Goal: Information Seeking & Learning: Learn about a topic

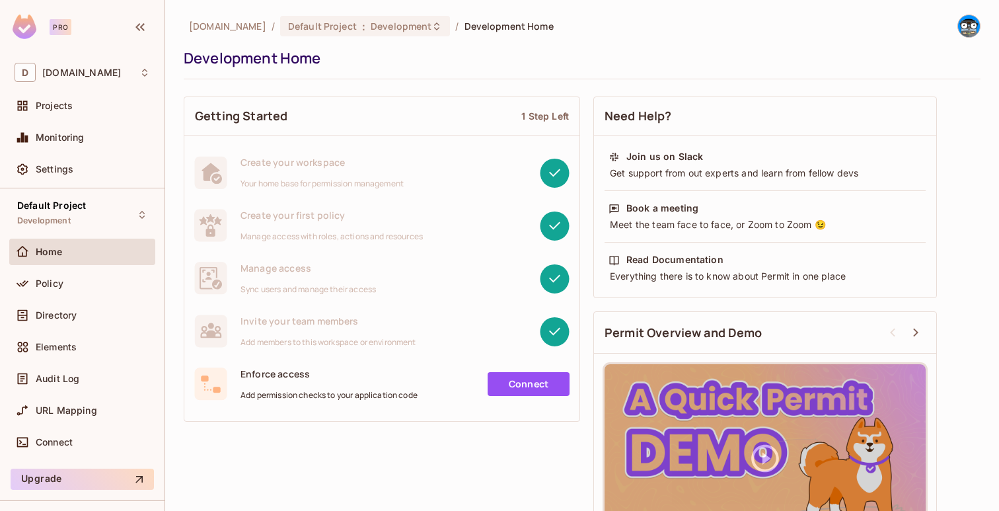
click at [969, 32] on img at bounding box center [969, 26] width 22 height 22
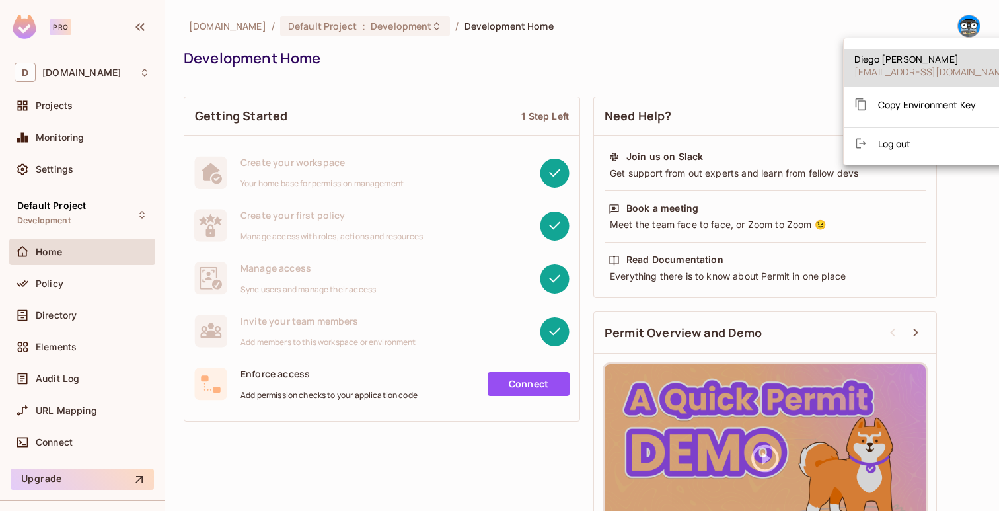
click at [71, 162] on div at bounding box center [499, 255] width 999 height 511
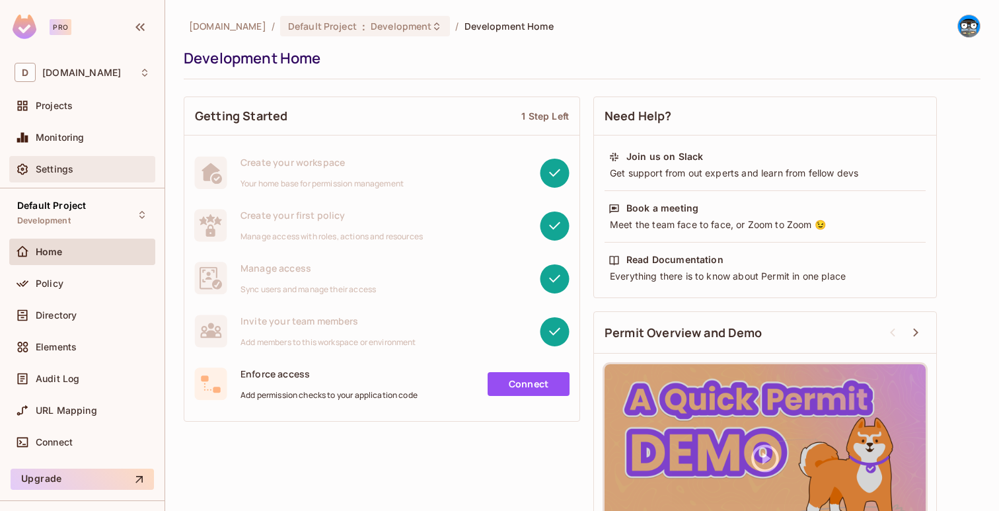
click at [62, 169] on span "Settings" at bounding box center [55, 169] width 38 height 11
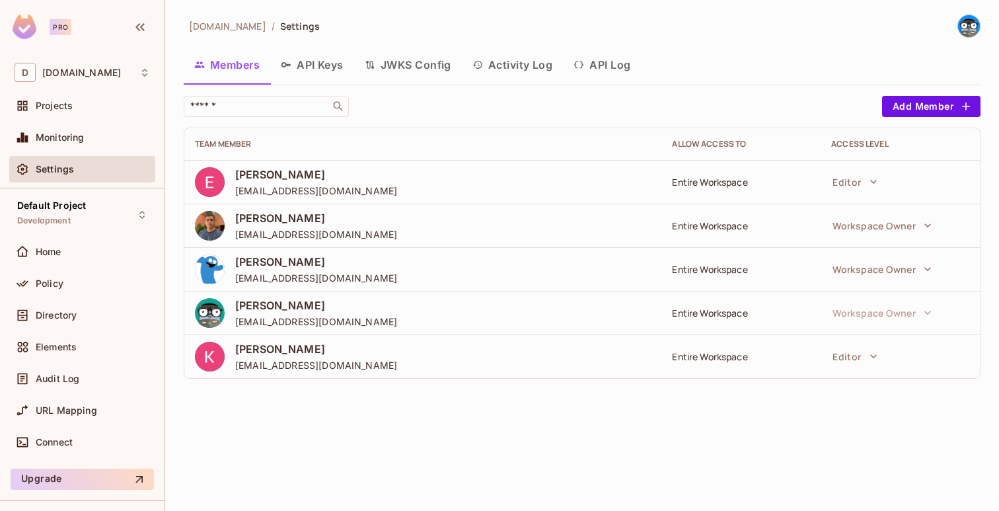
click at [597, 64] on button "API Log" at bounding box center [602, 64] width 78 height 33
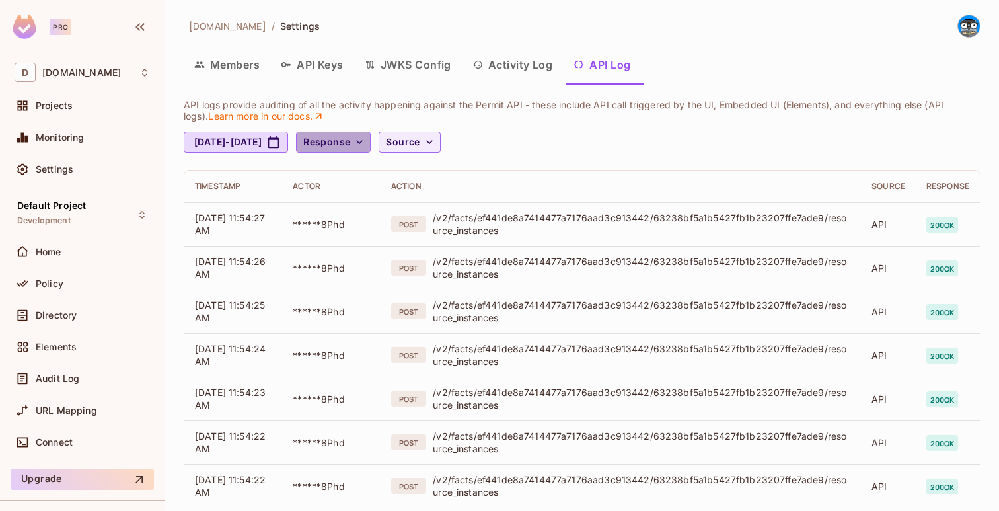
click at [350, 146] on span "Response" at bounding box center [326, 142] width 47 height 17
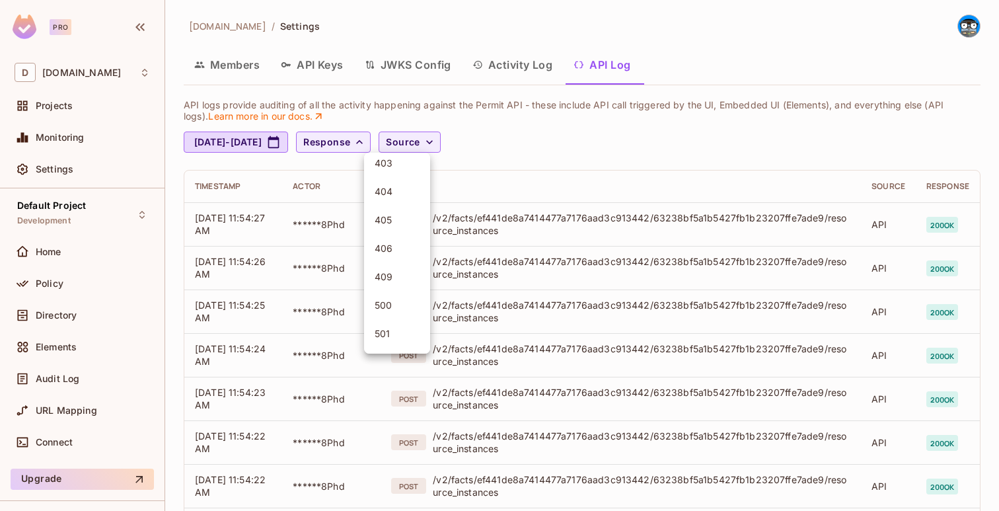
scroll to position [161, 0]
click at [403, 268] on span "409" at bounding box center [397, 267] width 45 height 13
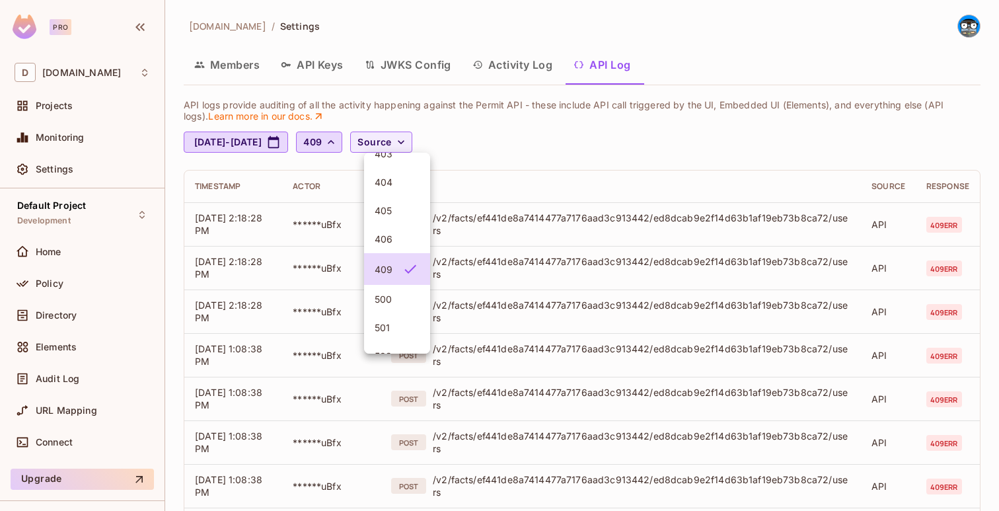
click at [383, 137] on div at bounding box center [499, 255] width 999 height 511
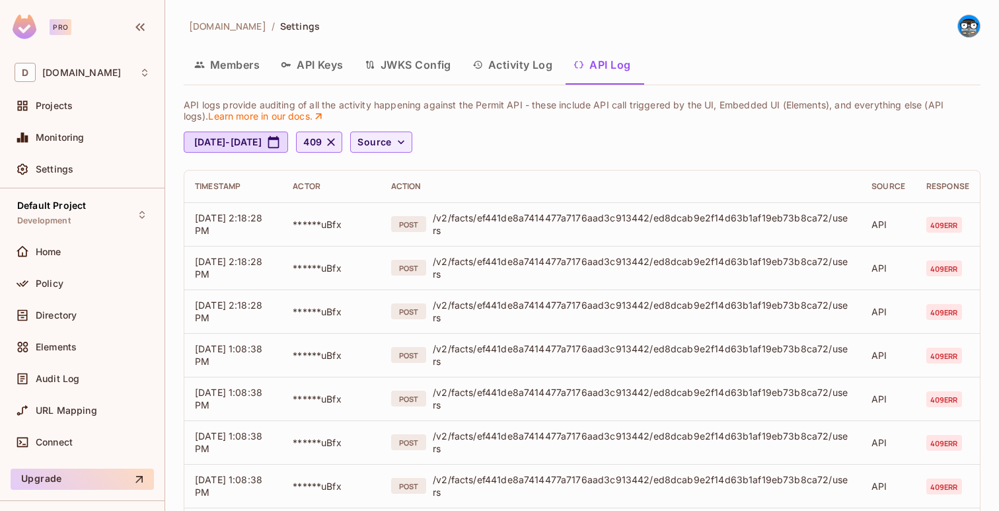
click at [322, 142] on span "409" at bounding box center [312, 142] width 19 height 17
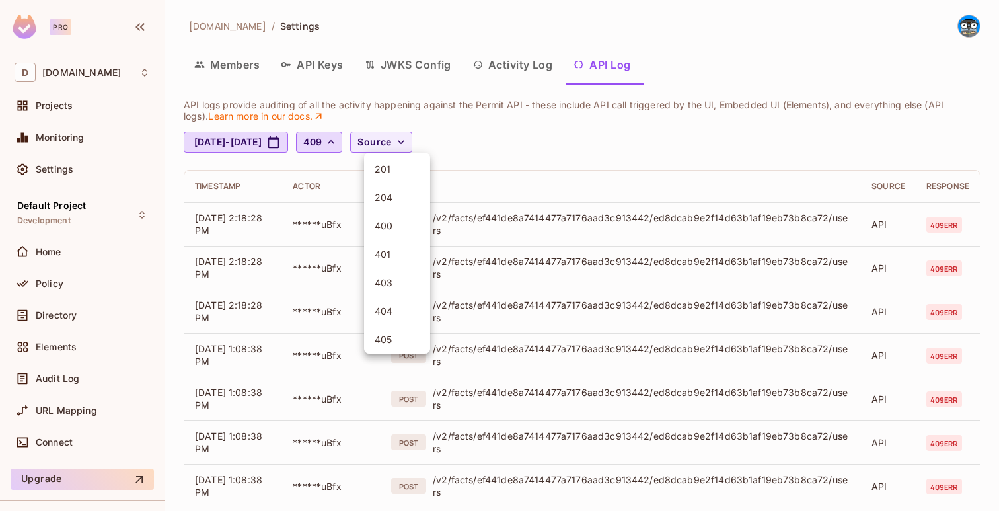
scroll to position [0, 0]
click at [386, 171] on span "200" at bounding box center [397, 172] width 45 height 13
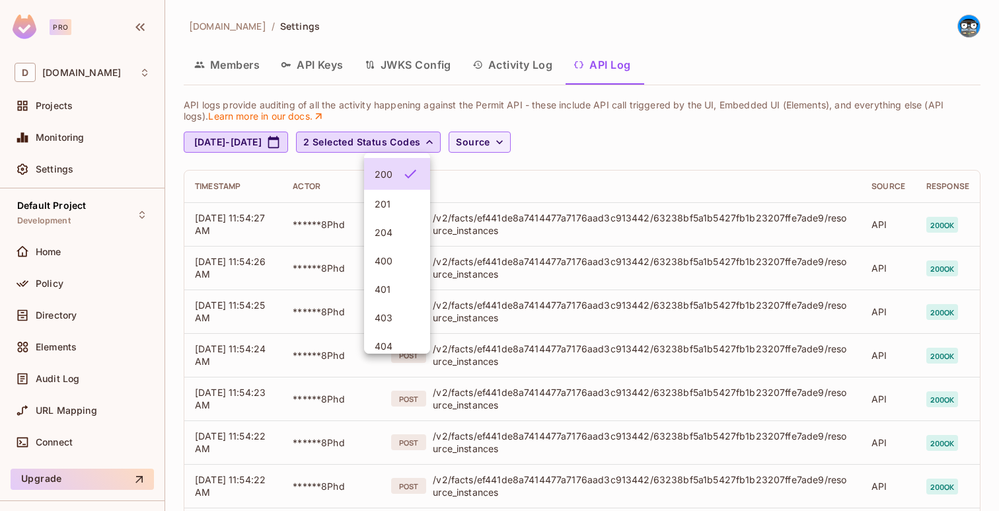
click at [634, 184] on div at bounding box center [499, 255] width 999 height 511
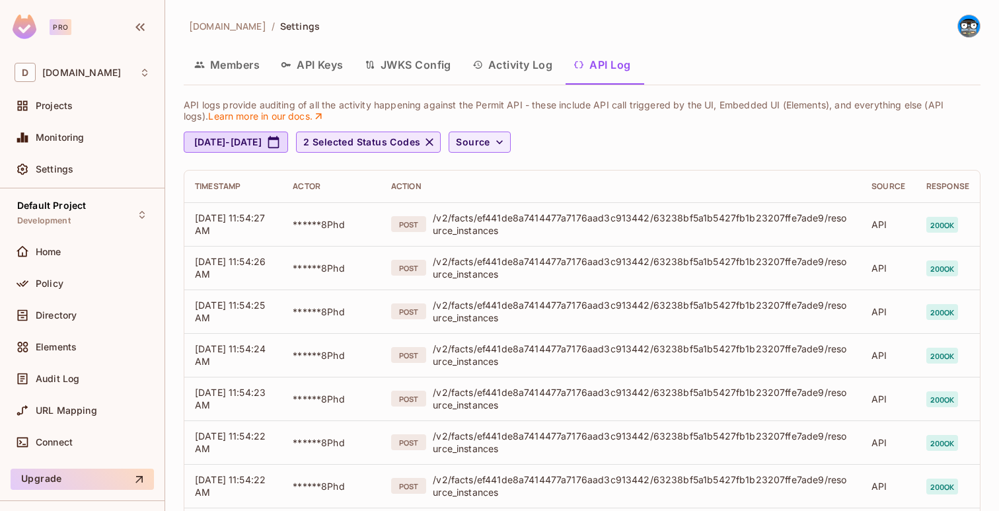
click at [436, 141] on icon "button" at bounding box center [429, 141] width 13 height 13
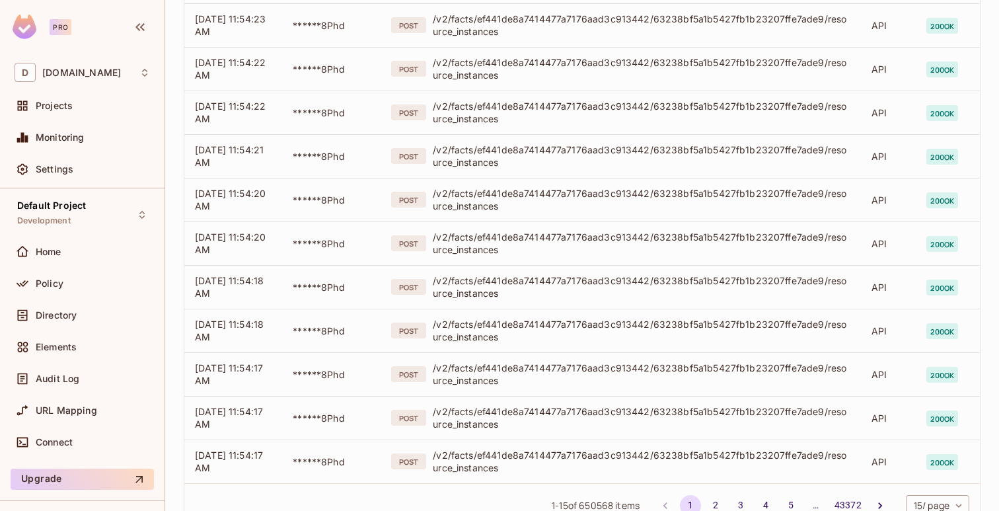
scroll to position [419, 0]
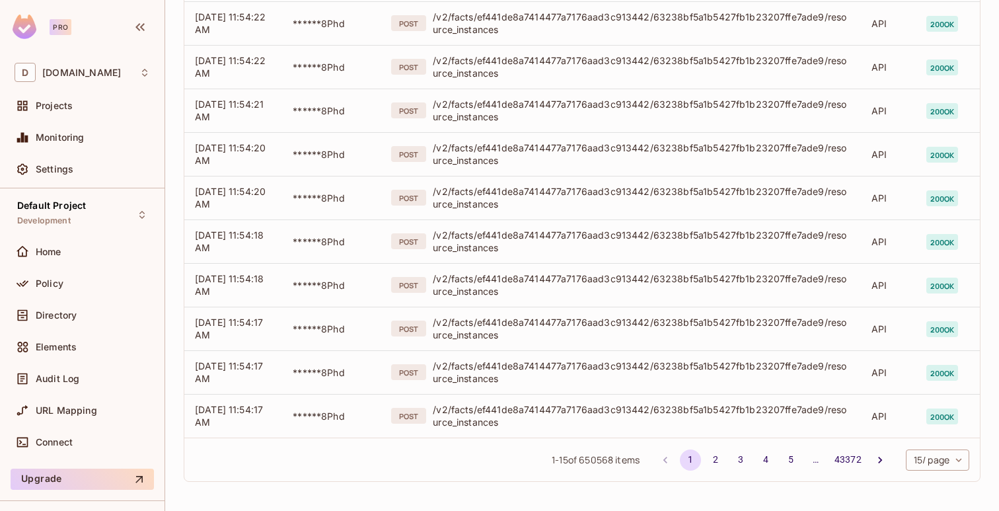
click at [868, 450] on li "pagination navigation" at bounding box center [880, 459] width 25 height 21
click at [875, 453] on icon "Go to next page" at bounding box center [880, 459] width 13 height 13
click at [876, 465] on icon "Go to next page" at bounding box center [880, 459] width 13 height 13
click at [878, 457] on icon "Go to next page" at bounding box center [880, 459] width 13 height 13
click at [879, 452] on button "Go to next page" at bounding box center [880, 459] width 21 height 21
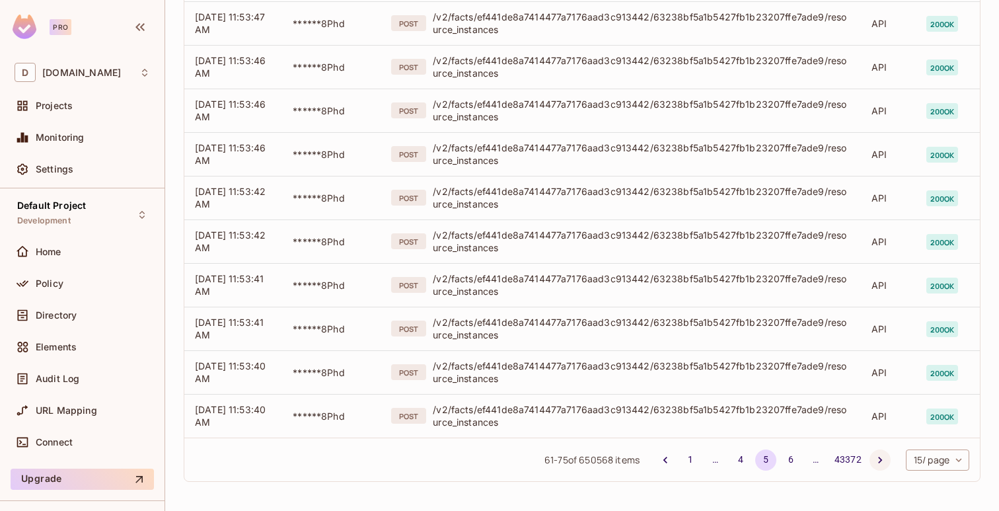
click at [870, 452] on button "Go to next page" at bounding box center [880, 459] width 21 height 21
click at [885, 461] on button "Go to next page" at bounding box center [880, 459] width 21 height 21
click at [886, 456] on button "Go to next page" at bounding box center [880, 459] width 21 height 21
click at [880, 461] on icon "Go to next page" at bounding box center [880, 459] width 13 height 13
click at [870, 459] on button "Go to next page" at bounding box center [880, 459] width 21 height 21
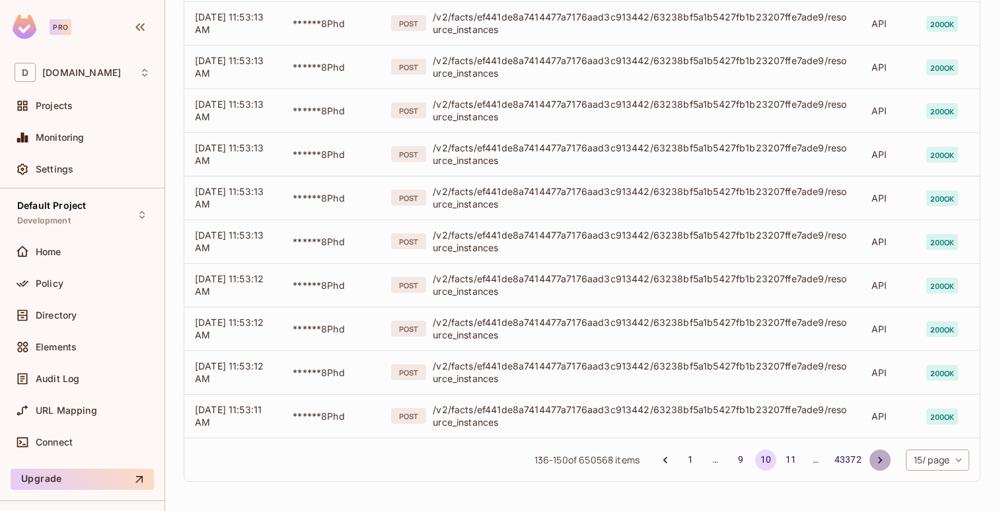
click at [878, 462] on icon "Go to next page" at bounding box center [880, 460] width 4 height 7
click at [876, 455] on icon "Go to next page" at bounding box center [880, 459] width 13 height 13
click at [881, 466] on button "Go to next page" at bounding box center [880, 459] width 21 height 21
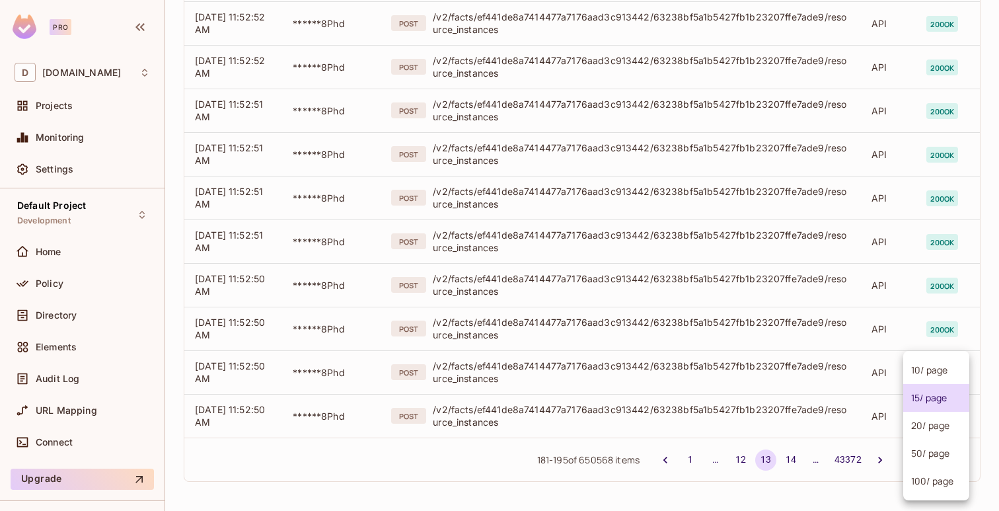
click at [929, 461] on body "Pro D deuna.com Projects Monitoring Settings Default Project Development Home P…" at bounding box center [499, 255] width 999 height 511
click at [927, 477] on li "100 / page" at bounding box center [936, 481] width 66 height 28
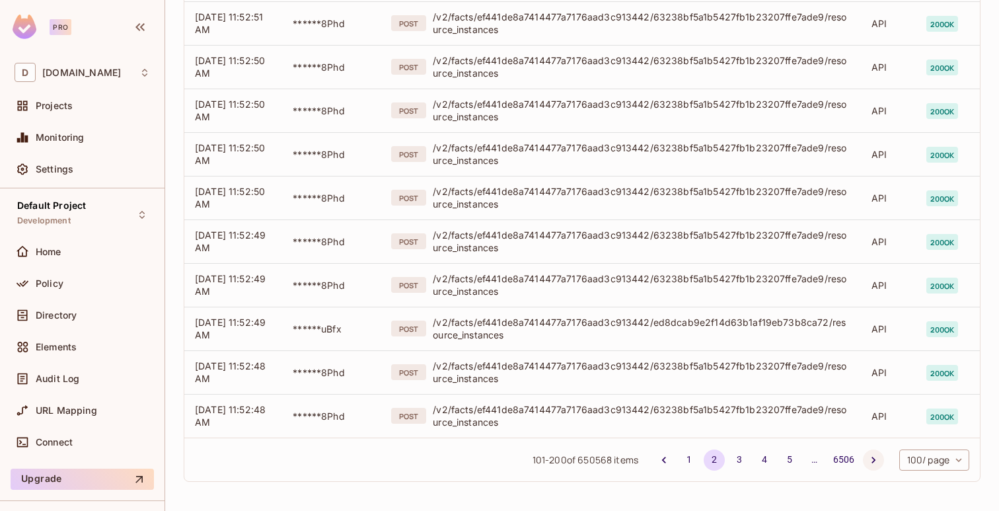
click at [868, 459] on icon "Go to next page" at bounding box center [873, 459] width 13 height 13
click at [867, 463] on icon "Go to next page" at bounding box center [873, 459] width 13 height 13
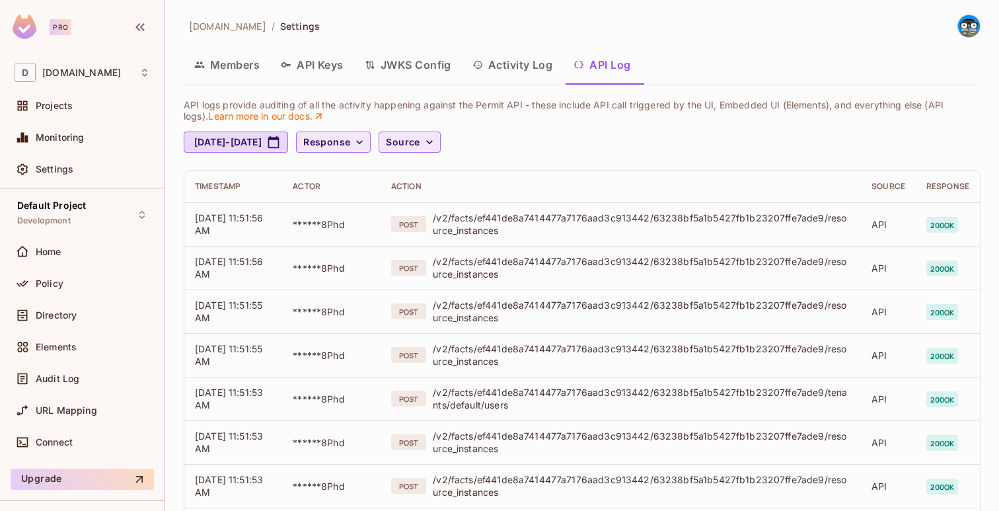
click at [420, 144] on span "Source" at bounding box center [403, 142] width 34 height 17
click at [480, 176] on span "API logs" at bounding box center [485, 172] width 56 height 13
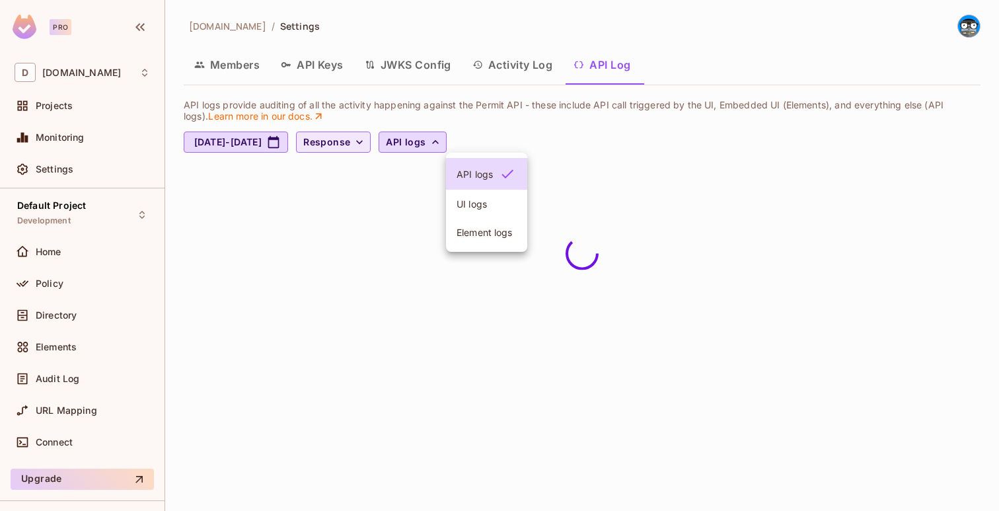
click at [597, 139] on div at bounding box center [499, 255] width 999 height 511
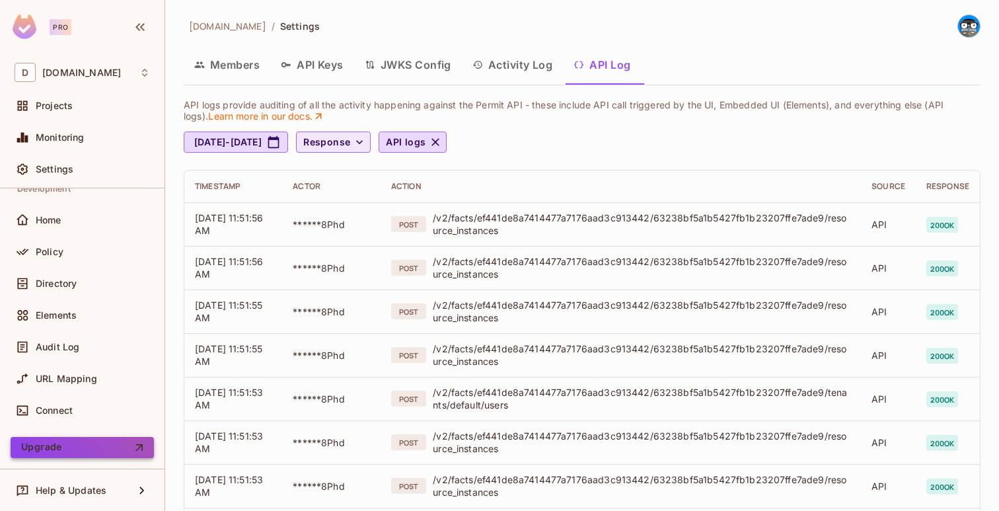
click at [86, 447] on button "Upgrade" at bounding box center [82, 447] width 143 height 21
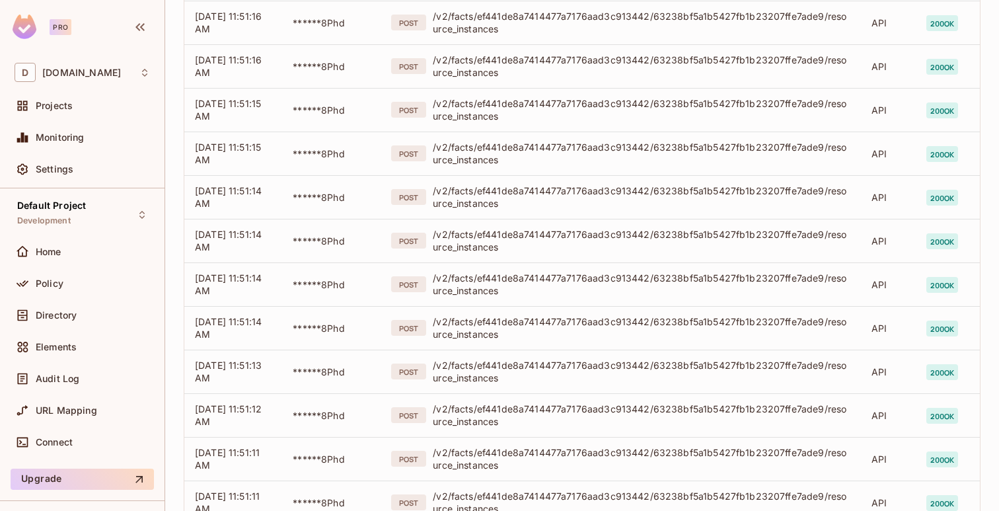
scroll to position [4126, 0]
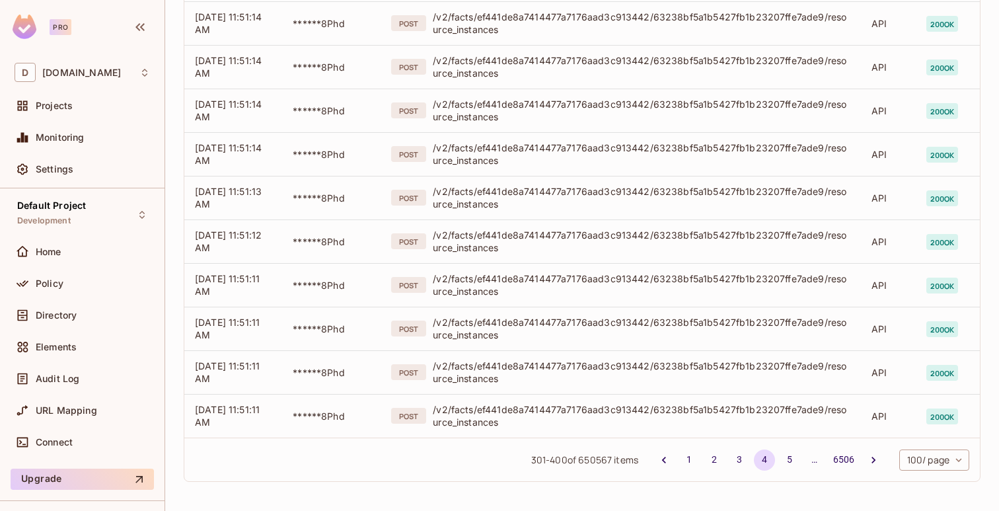
click at [687, 471] on div "301 - 400 of 650567 items 1 2 3 4 5 … 6506 100 / page *** ​" at bounding box center [582, 459] width 796 height 44
click at [687, 463] on button "1" at bounding box center [689, 459] width 21 height 21
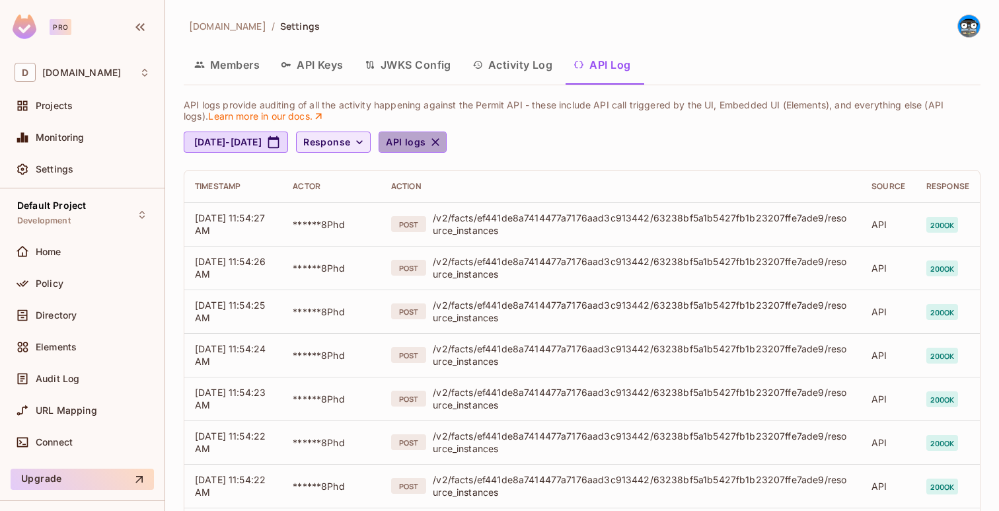
click at [442, 140] on icon "button" at bounding box center [435, 141] width 13 height 13
click at [453, 102] on p "API logs provide auditing of all the activity happening against the Permit API …" at bounding box center [576, 111] width 784 height 22
click at [280, 137] on icon "button" at bounding box center [273, 142] width 11 height 12
select select "*"
select select "****"
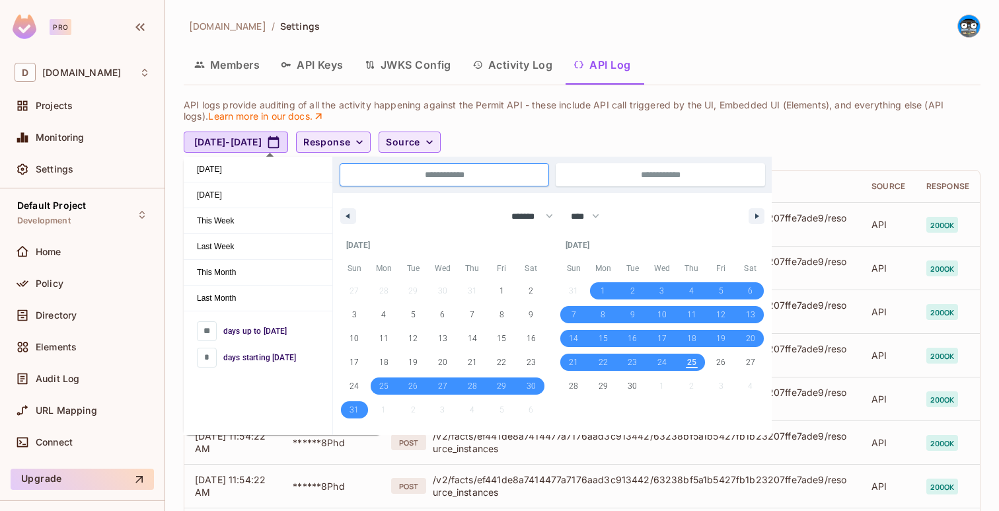
click at [404, 108] on p "API logs provide auditing of all the activity happening against the Permit API …" at bounding box center [576, 111] width 784 height 22
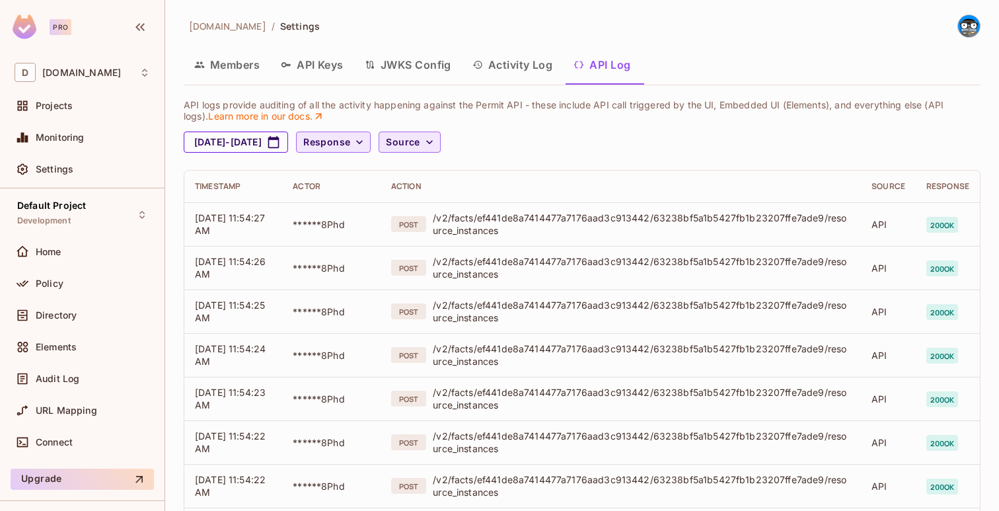
click at [288, 134] on button "Aug 25, 2025 - Sep 25, 2025" at bounding box center [236, 141] width 104 height 21
select select "*"
select select "****"
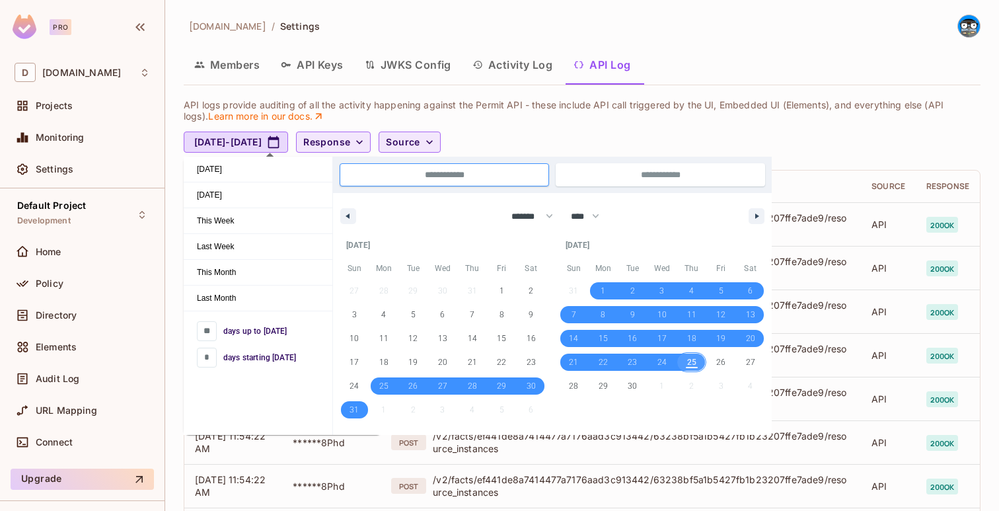
click at [696, 361] on span "25" at bounding box center [692, 362] width 30 height 17
type input "*"
type input "**********"
select select "*"
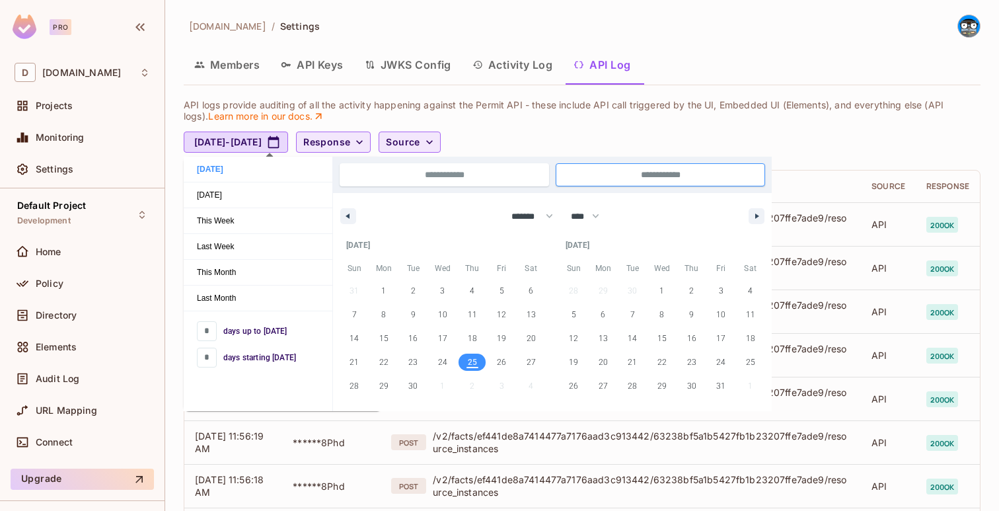
click at [599, 139] on div "Sep 25, 2025 - Sep 25, 2025 Response Source" at bounding box center [582, 141] width 797 height 21
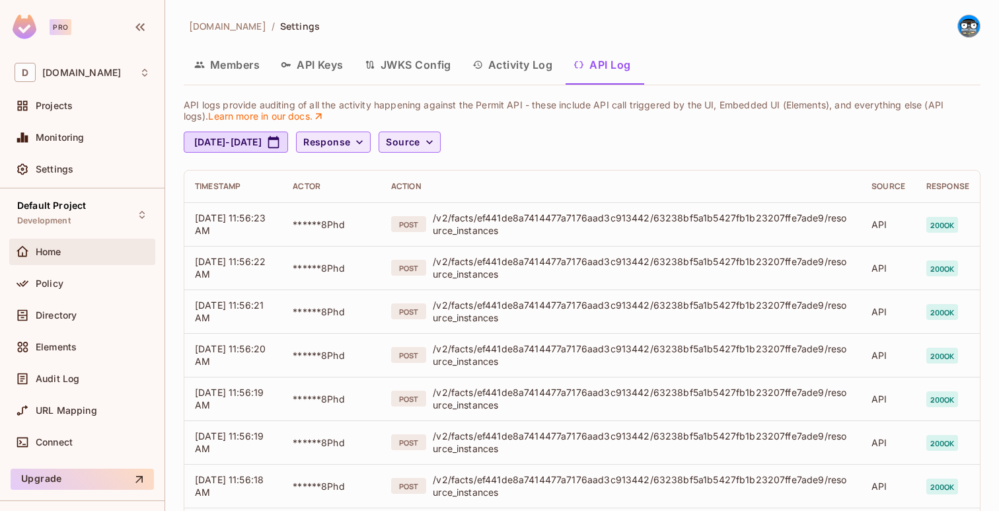
click at [124, 254] on div "Home" at bounding box center [93, 251] width 114 height 11
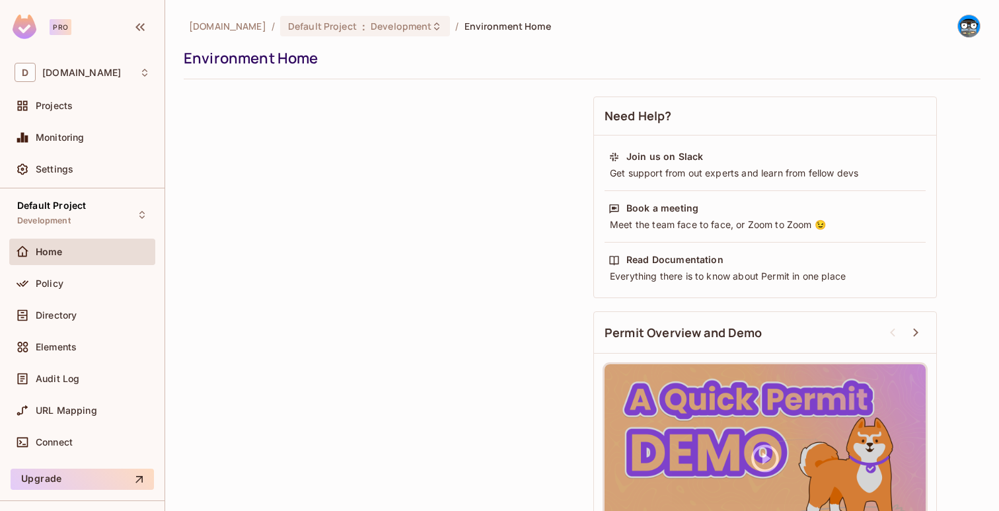
scroll to position [7, 0]
